Goal: Task Accomplishment & Management: Manage account settings

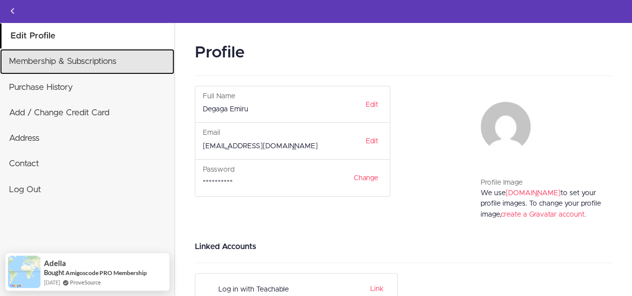
click at [20, 54] on link "Membership & Subscriptions" at bounding box center [87, 61] width 174 height 25
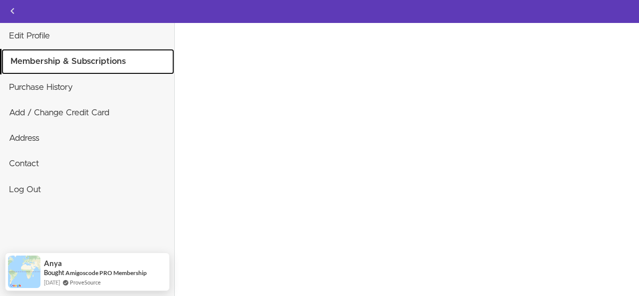
click at [65, 59] on link "Membership & Subscriptions" at bounding box center [87, 61] width 173 height 25
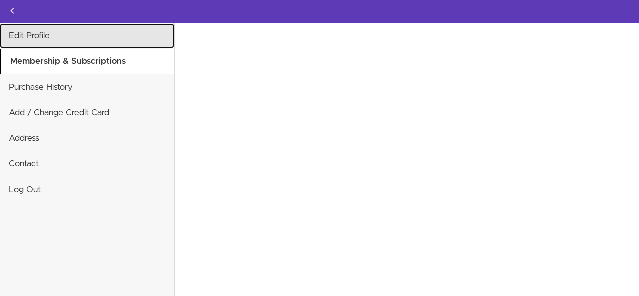
click at [20, 32] on link "Edit Profile" at bounding box center [87, 35] width 174 height 25
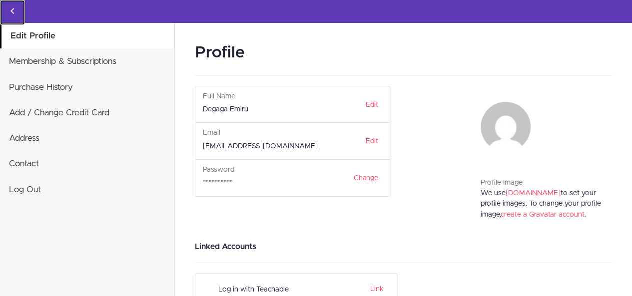
click at [15, 9] on icon "Back to courses" at bounding box center [12, 11] width 12 height 12
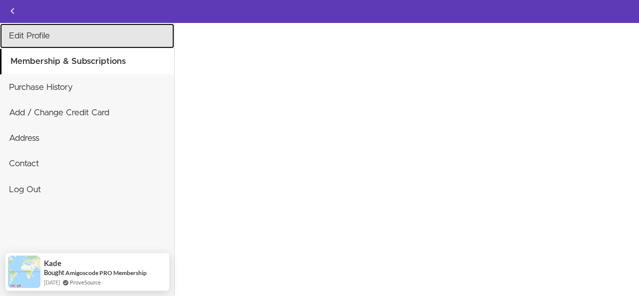
click at [35, 28] on link "Edit Profile" at bounding box center [87, 35] width 174 height 25
